Goal: Task Accomplishment & Management: Complete application form

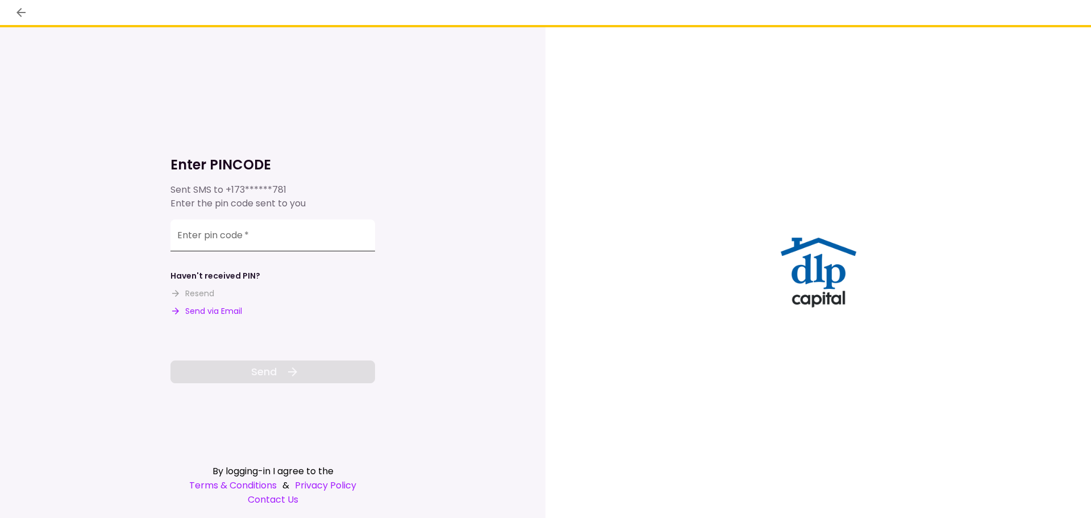
click at [292, 240] on input "Enter pin code   *" at bounding box center [272, 235] width 205 height 32
type input "******"
click at [324, 377] on button "Send" at bounding box center [272, 371] width 205 height 23
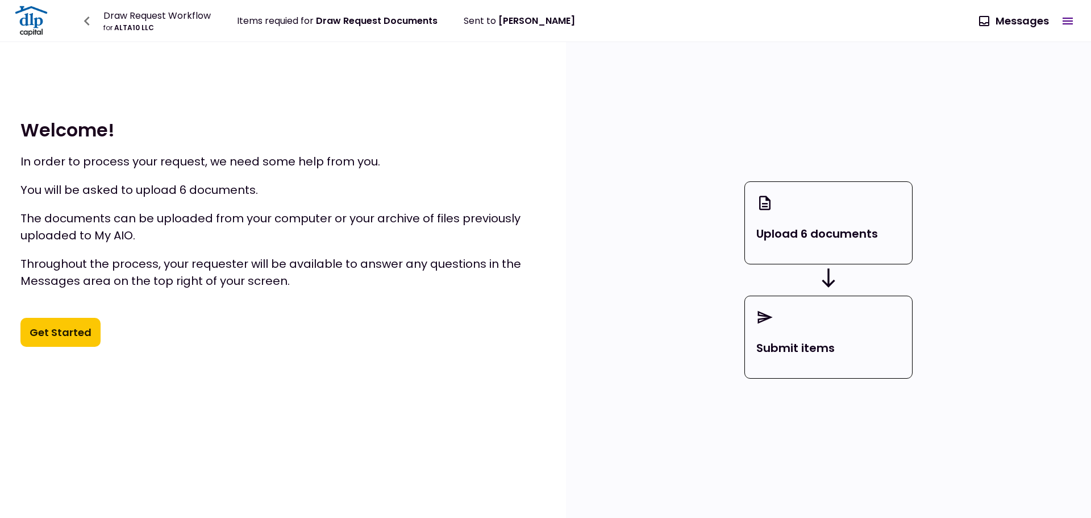
click at [77, 329] on button "Get Started" at bounding box center [60, 333] width 80 height 30
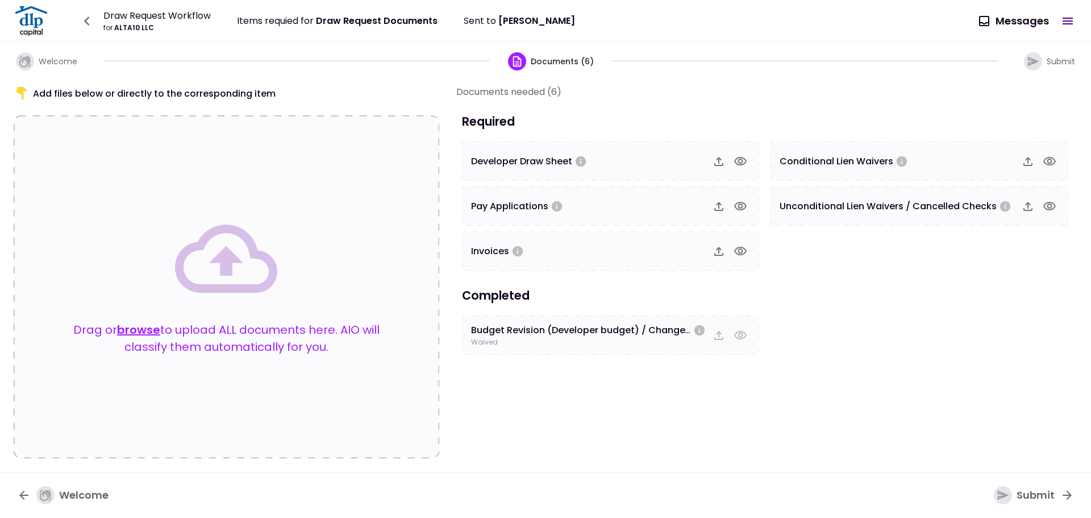
click at [724, 163] on div at bounding box center [729, 161] width 41 height 19
click at [711, 157] on button "button" at bounding box center [718, 161] width 19 height 19
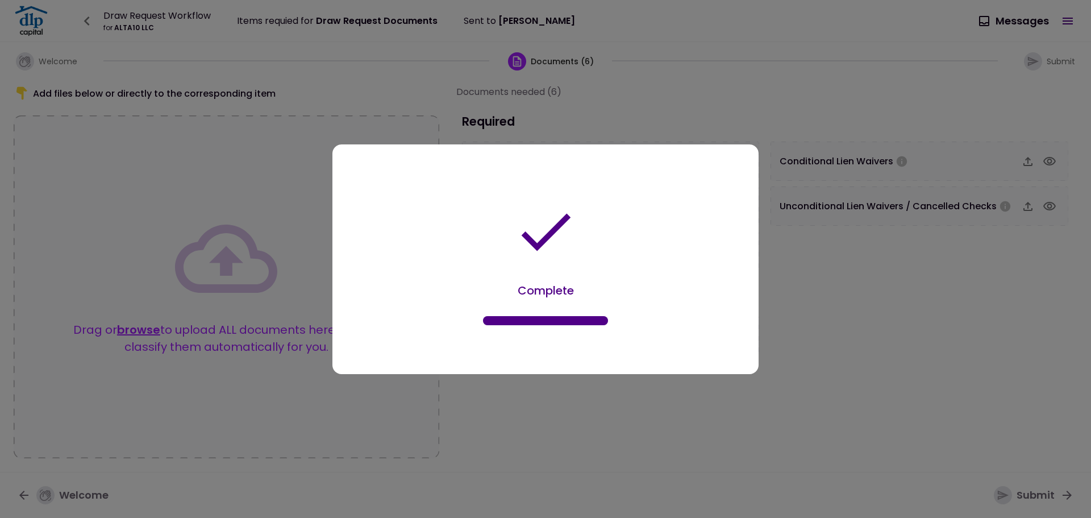
click at [724, 305] on div at bounding box center [545, 259] width 1091 height 518
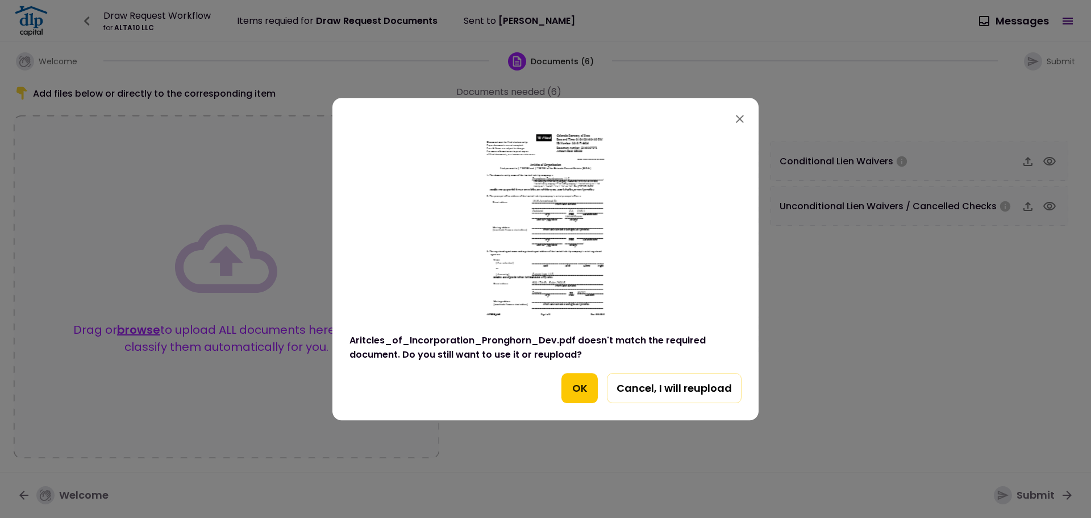
click at [583, 392] on button "OK" at bounding box center [579, 388] width 36 height 31
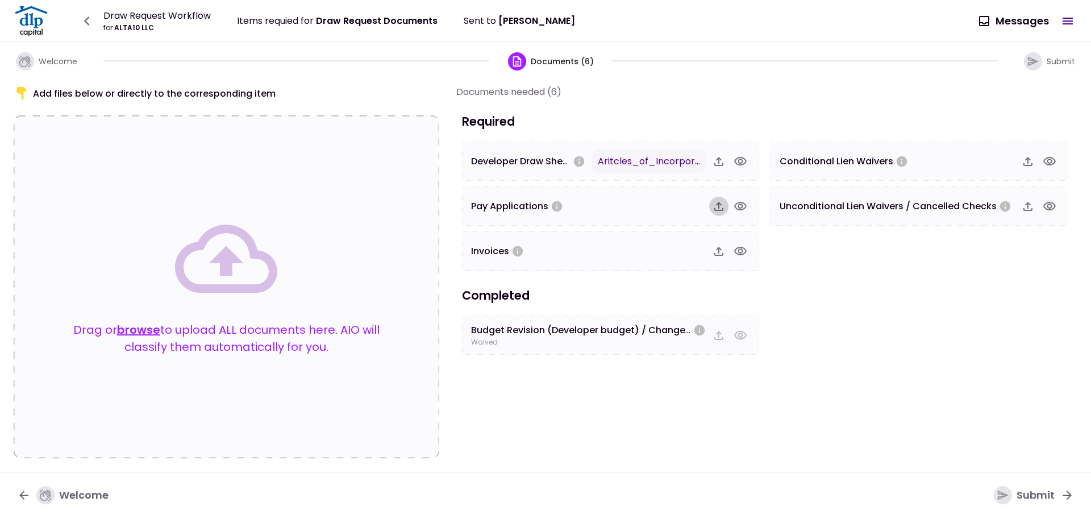
click at [718, 203] on icon "button" at bounding box center [718, 206] width 9 height 9
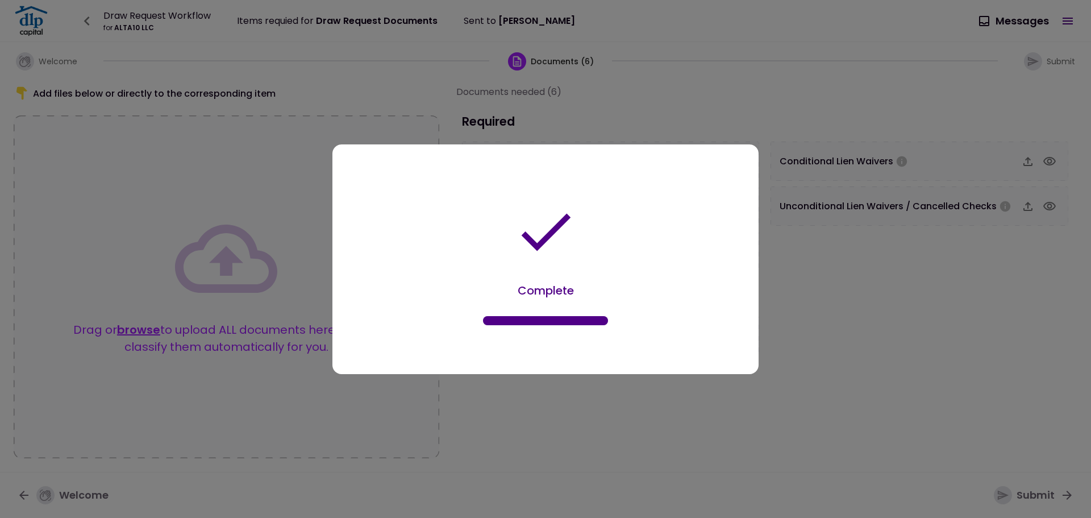
click at [624, 324] on div "Complete" at bounding box center [545, 261] width 392 height 191
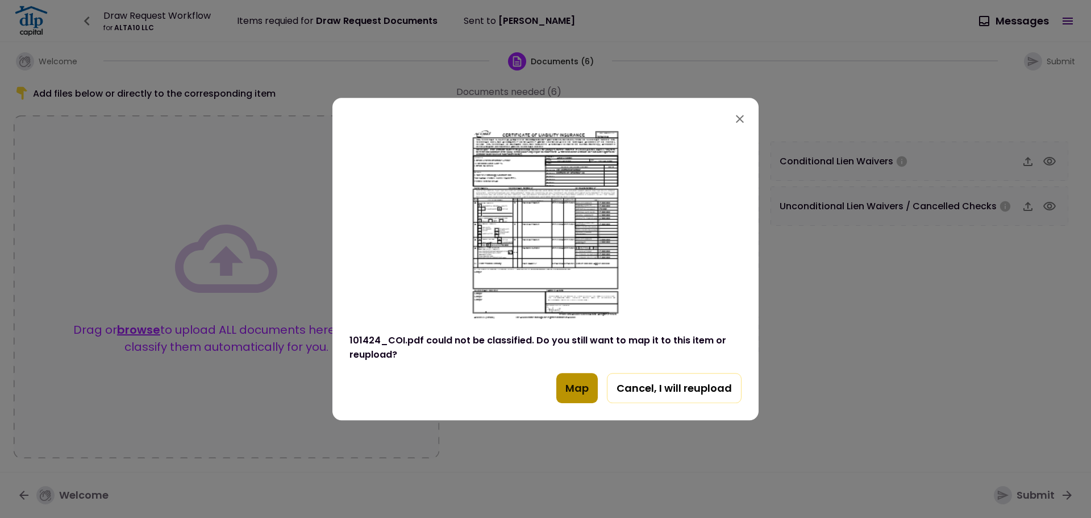
click at [575, 382] on button "Map" at bounding box center [576, 388] width 41 height 31
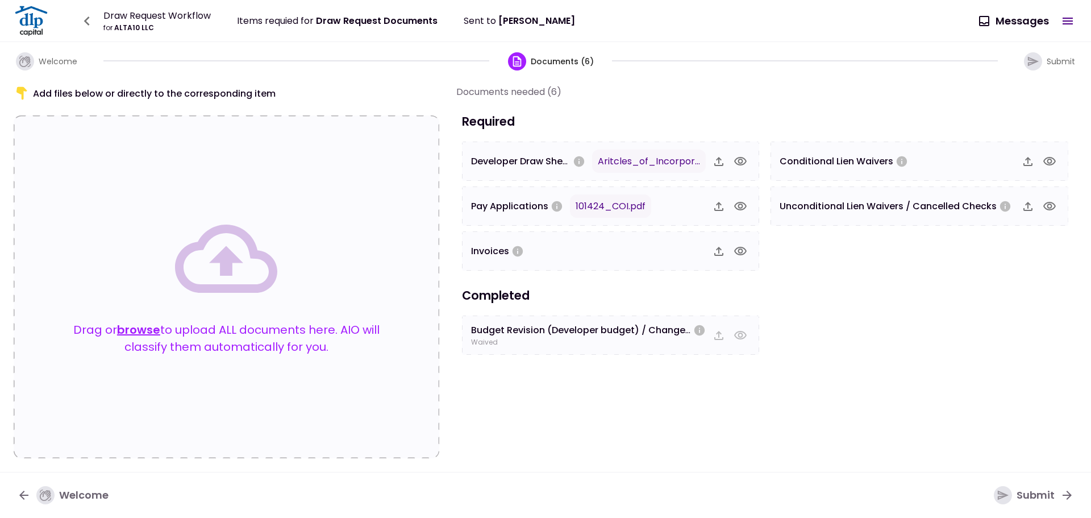
click at [718, 252] on icon "button" at bounding box center [719, 251] width 14 height 14
click at [724, 315] on body "Draw Request Workflow for ALTA10 LLC Items requied for Draw Request Documents S…" at bounding box center [545, 259] width 1091 height 518
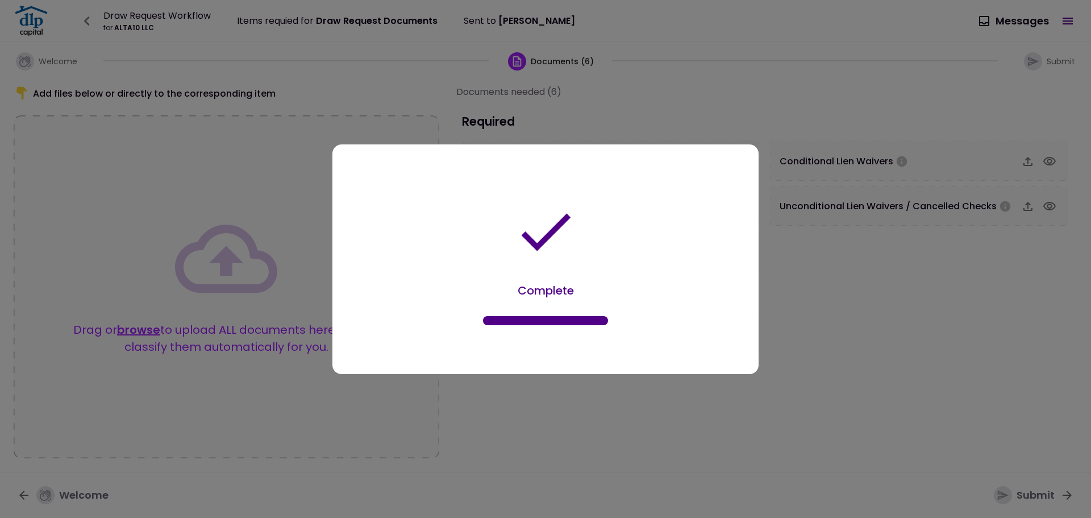
click at [724, 300] on div at bounding box center [545, 259] width 1091 height 518
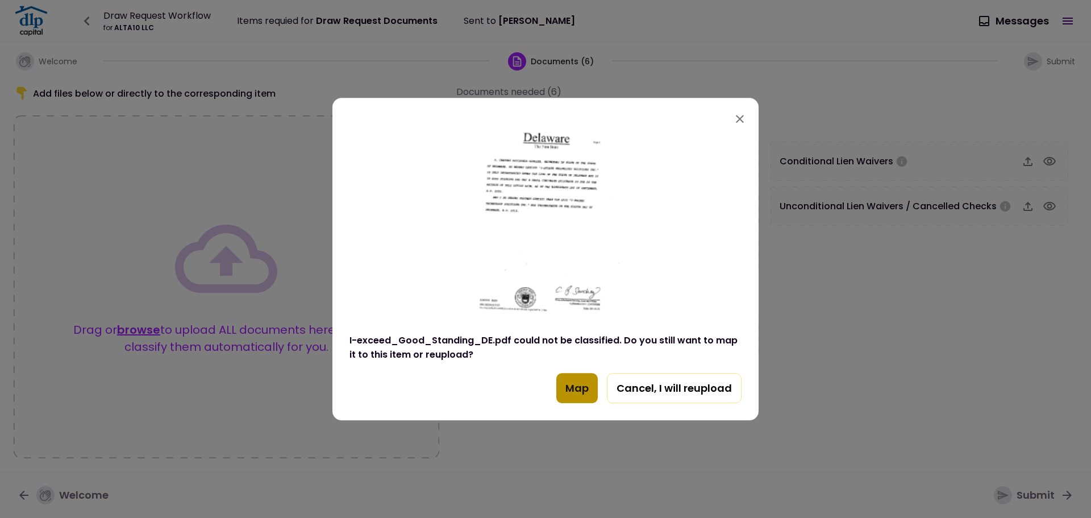
click at [576, 394] on button "Map" at bounding box center [576, 388] width 41 height 31
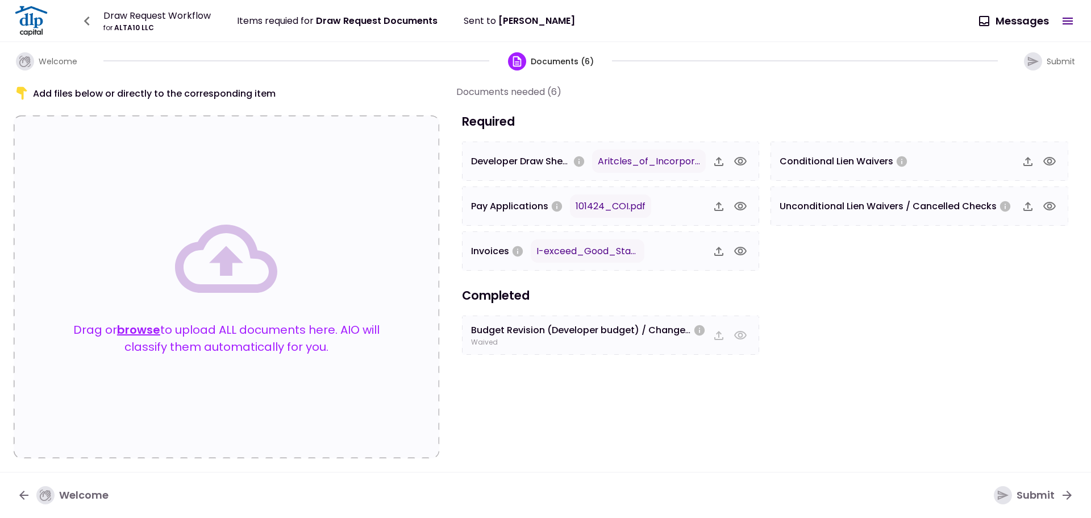
click at [704, 427] on section "Documents needed (6) Required Developer Draw Sheet Aritcles_of_Incorporation_Pr…" at bounding box center [766, 271] width 621 height 373
drag, startPoint x: 877, startPoint y: 298, endPoint x: 889, endPoint y: 262, distance: 37.2
click at [724, 491] on div "Submit" at bounding box center [1024, 495] width 61 height 18
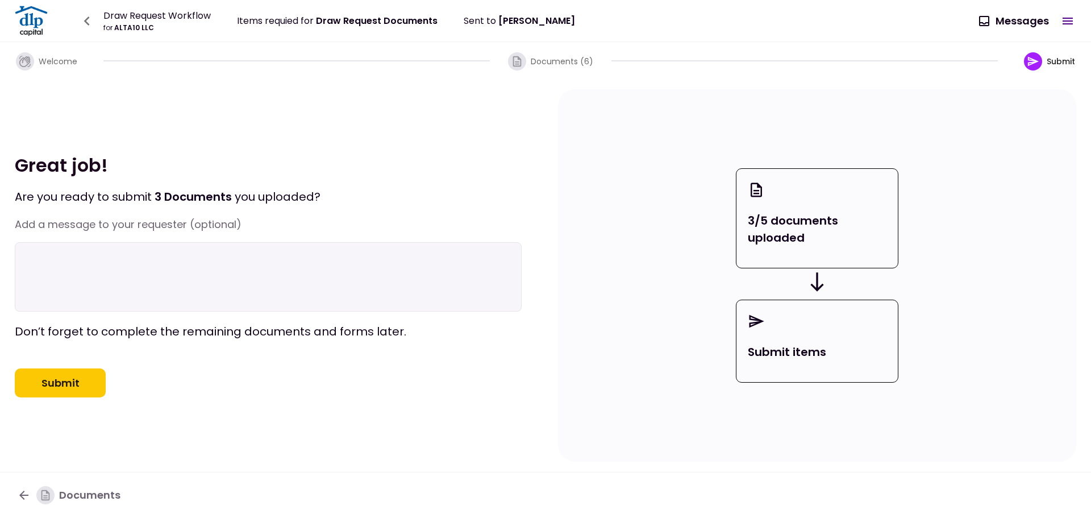
click at [306, 242] on textarea at bounding box center [268, 276] width 507 height 69
click at [81, 391] on button "Submit" at bounding box center [60, 383] width 91 height 30
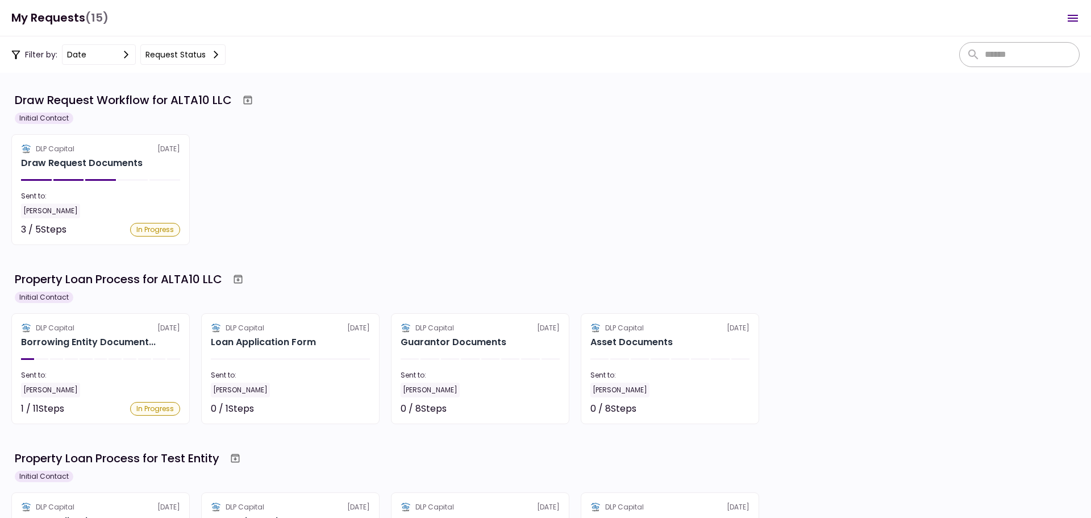
click at [495, 219] on div "DLP Capital 3 Oct Draw Request Documents Sent to: Gary Cho 3 / 5 Steps In Progr…" at bounding box center [545, 189] width 1068 height 111
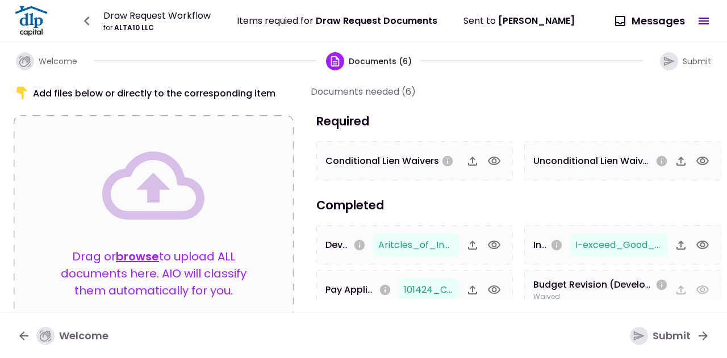
click at [87, 20] on icon "button" at bounding box center [87, 21] width 18 height 18
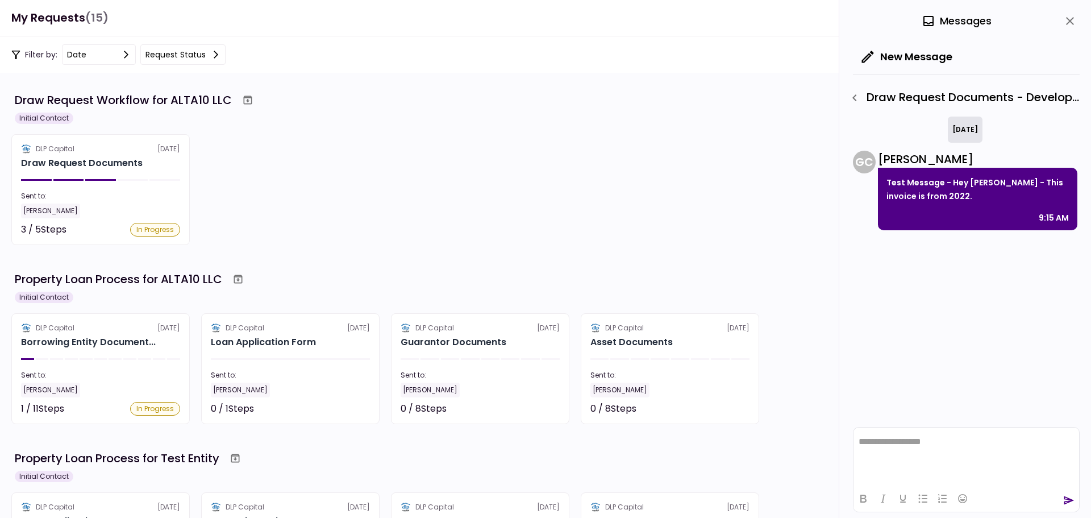
click at [965, 264] on div "today G C Gary Cho Test Message - Hey Gary - This invoice is from 2022. 9:15 AM" at bounding box center [966, 268] width 227 height 305
click at [1071, 24] on icon "close" at bounding box center [1070, 21] width 14 height 14
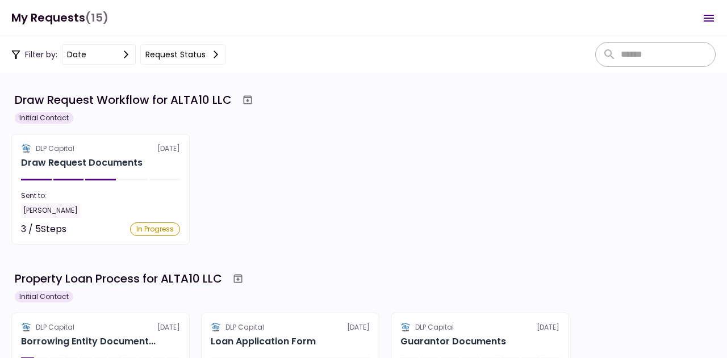
click at [381, 245] on section "Draw Request Workflow for ALTA10 LLC Initial Contact DLP Capital 3 Oct Draw Req…" at bounding box center [363, 216] width 727 height 286
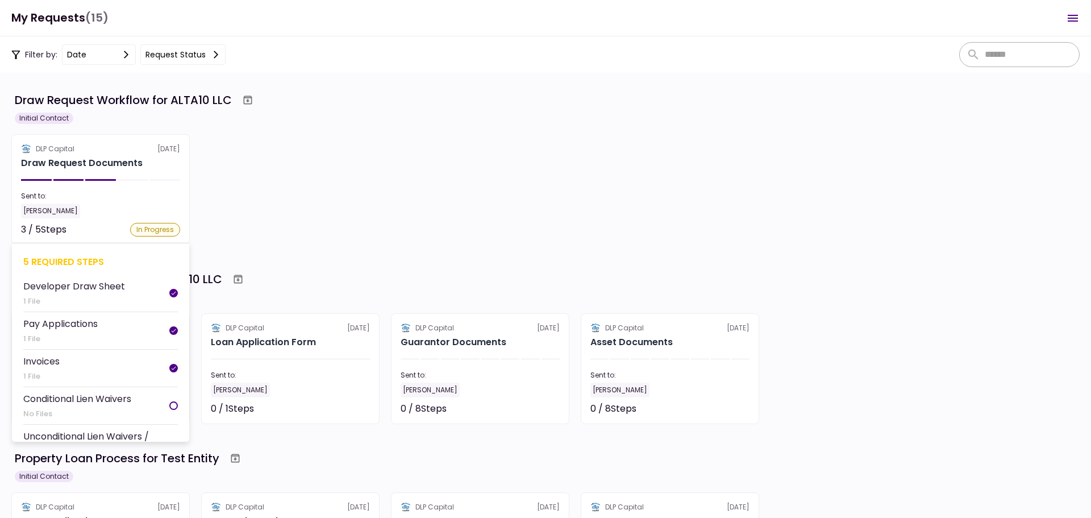
click at [131, 175] on section "DLP Capital 3 Oct Draw Request Documents Sent to: Gary Cho 3 / 5 Steps In Progr…" at bounding box center [100, 189] width 178 height 111
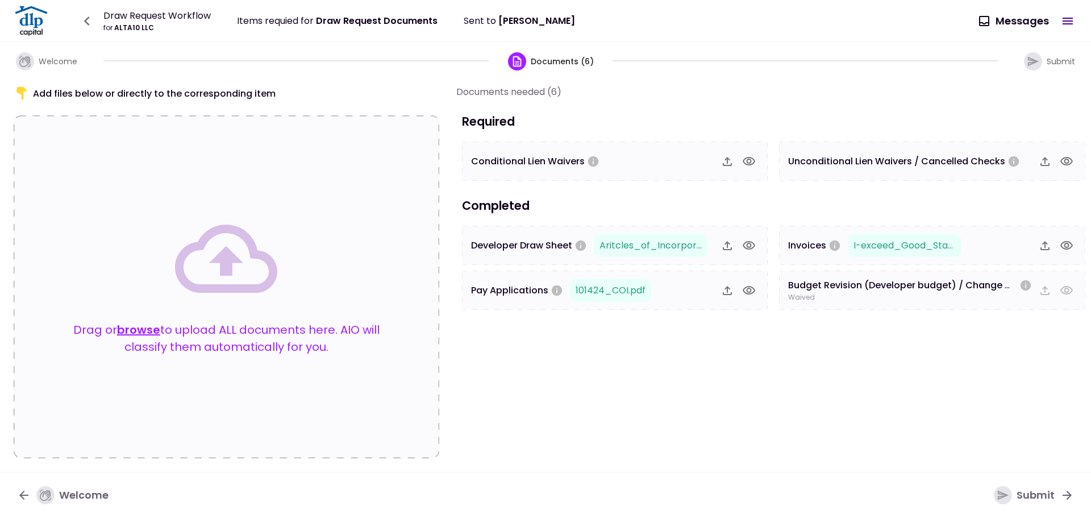
drag, startPoint x: 612, startPoint y: 180, endPoint x: 609, endPoint y: 189, distance: 10.2
click at [612, 180] on div "Conditional Lien Waivers" at bounding box center [615, 160] width 306 height 39
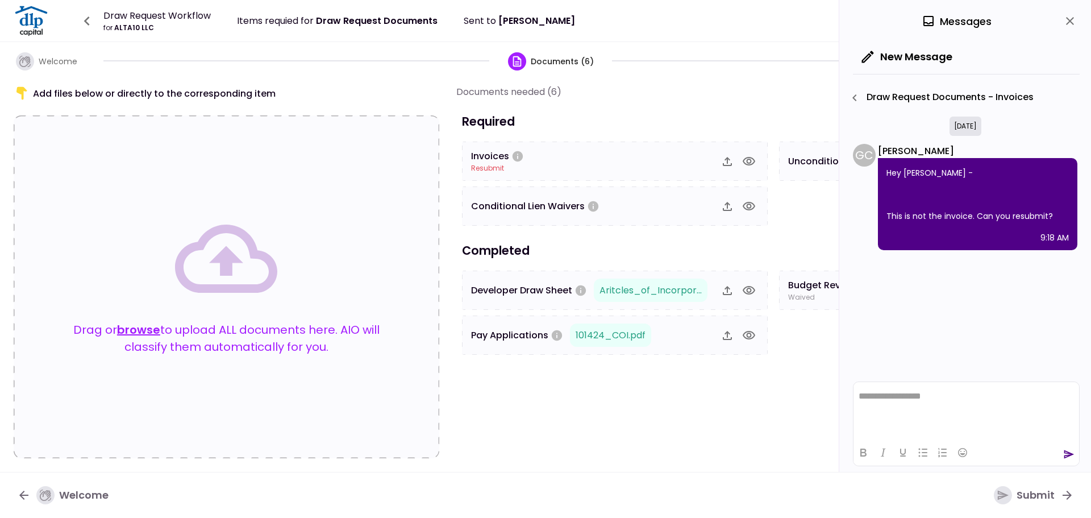
click at [1069, 23] on icon "close" at bounding box center [1070, 21] width 14 height 14
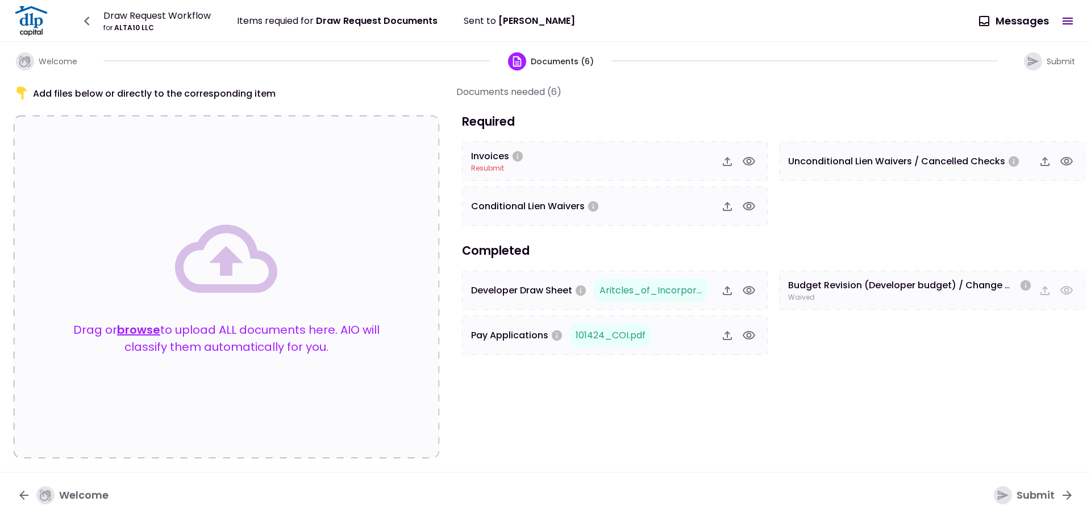
click at [730, 162] on icon "button" at bounding box center [727, 162] width 14 height 14
drag, startPoint x: 593, startPoint y: 316, endPoint x: 573, endPoint y: 320, distance: 20.3
drag, startPoint x: 573, startPoint y: 320, endPoint x: 603, endPoint y: 401, distance: 86.1
click at [565, 397] on section "Documents needed (6) Required Invoices approved Conditional Lien Waivers Uncond…" at bounding box center [775, 271] width 638 height 373
